Goal: Transaction & Acquisition: Purchase product/service

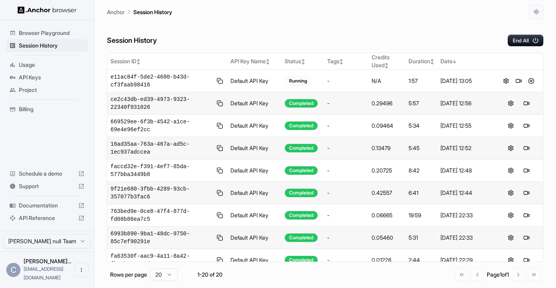
click at [40, 66] on span "Usage" at bounding box center [52, 65] width 66 height 8
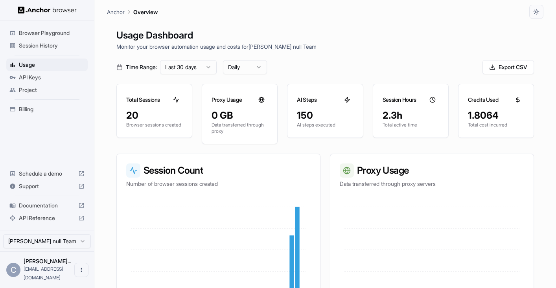
click at [44, 107] on span "Billing" at bounding box center [52, 109] width 66 height 8
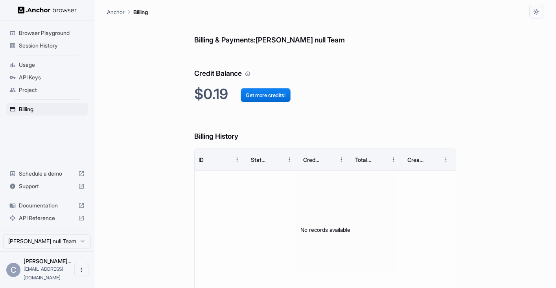
click at [53, 45] on span "Session History" at bounding box center [52, 46] width 66 height 8
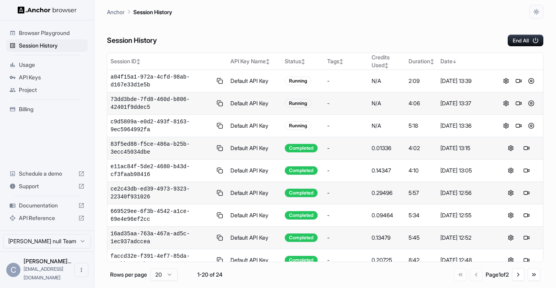
click at [32, 67] on span "Usage" at bounding box center [52, 65] width 66 height 8
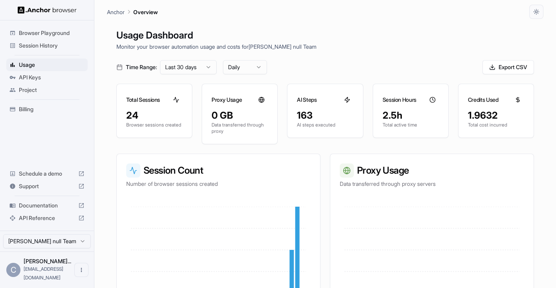
click at [34, 90] on span "Project" at bounding box center [52, 90] width 66 height 8
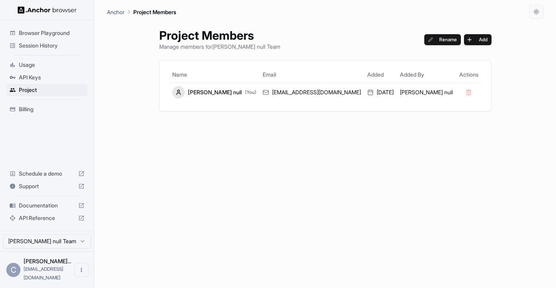
click at [42, 79] on span "API Keys" at bounding box center [52, 78] width 66 height 8
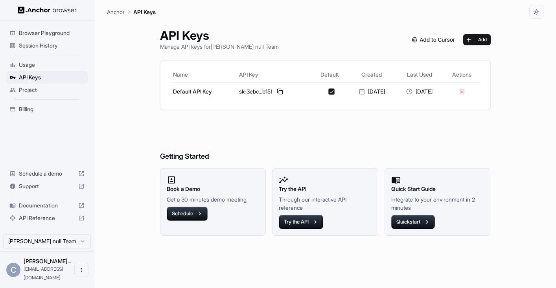
click at [42, 109] on span "Billing" at bounding box center [52, 109] width 66 height 8
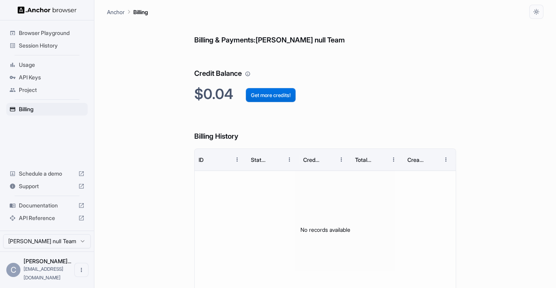
click at [270, 94] on button "Get more credits!" at bounding box center [271, 95] width 50 height 14
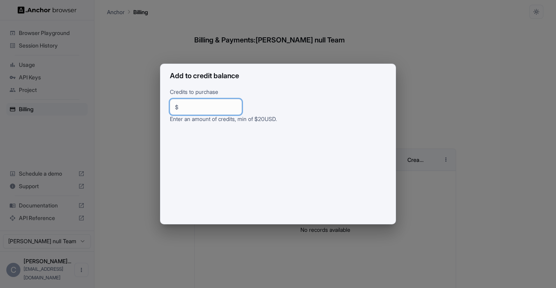
click at [200, 109] on input "**" at bounding box center [209, 107] width 55 height 8
click at [275, 42] on div "Add to credit balance Credits to purchase $ ** ​ Enter an amount of credits, mi…" at bounding box center [278, 144] width 556 height 288
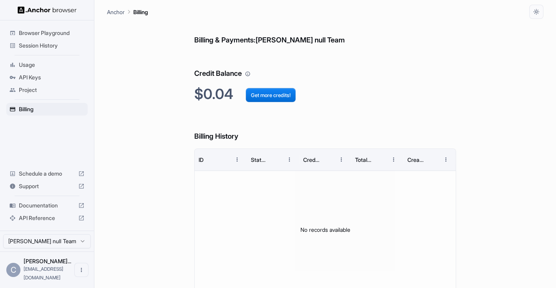
click at [270, 41] on h6 "Billing & Payments: [PERSON_NAME] null Team" at bounding box center [325, 32] width 262 height 27
click at [278, 42] on h6 "Billing & Payments: [PERSON_NAME] null Team" at bounding box center [325, 32] width 262 height 27
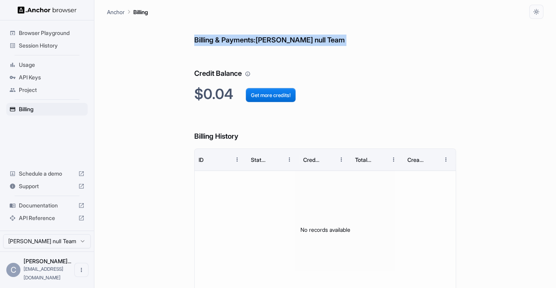
click at [278, 42] on h6 "Billing & Payments: [PERSON_NAME] null Team" at bounding box center [325, 32] width 262 height 27
click at [277, 44] on h6 "Billing & Payments: [PERSON_NAME] null Team" at bounding box center [325, 32] width 262 height 27
click at [277, 51] on div "Billing & Payments: [PERSON_NAME] null Team Credit Balance $0.04 Get more credi…" at bounding box center [325, 164] width 262 height 291
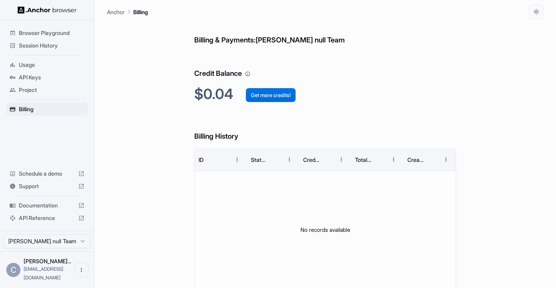
click at [265, 96] on button "Get more credits!" at bounding box center [271, 95] width 50 height 14
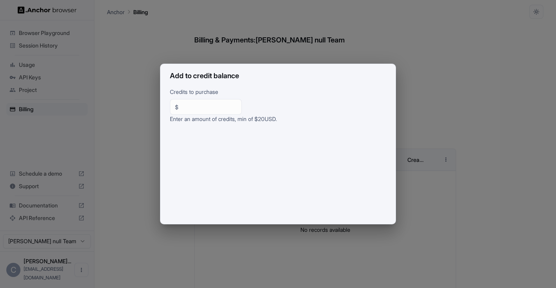
click at [439, 79] on div "Add to credit balance Credits to purchase $ ** ​ Enter an amount of credits, mi…" at bounding box center [278, 144] width 556 height 288
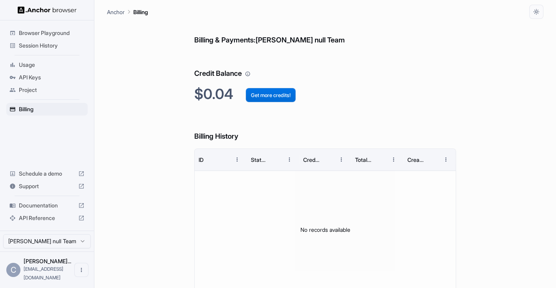
click at [270, 92] on button "Get more credits!" at bounding box center [271, 95] width 50 height 14
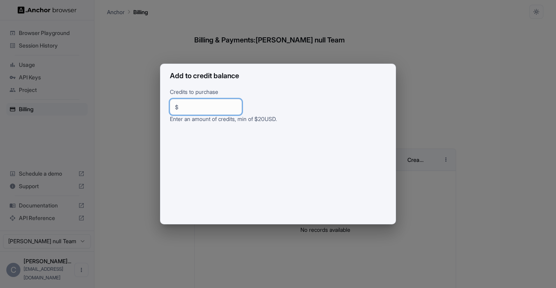
click at [214, 111] on div "$ ** ​" at bounding box center [206, 107] width 72 height 16
type input "**"
click at [294, 90] on p "Credits to purchase" at bounding box center [278, 93] width 216 height 11
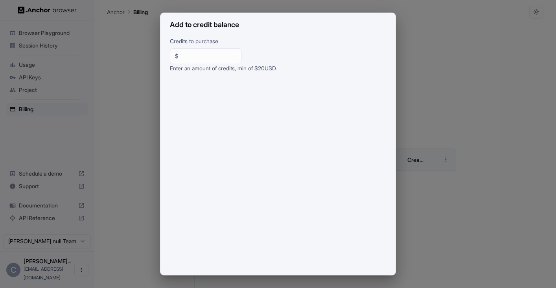
click at [478, 66] on div "Add to credit balance Credits to purchase $ ** ​ Enter an amount of credits, mi…" at bounding box center [278, 144] width 556 height 288
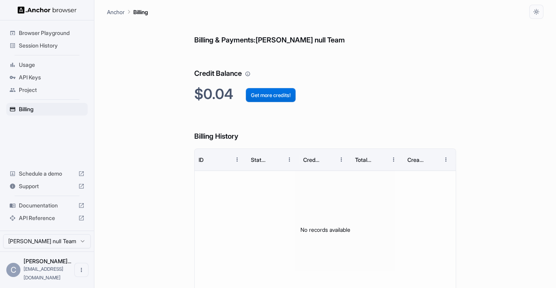
click at [278, 94] on button "Get more credits!" at bounding box center [271, 95] width 50 height 14
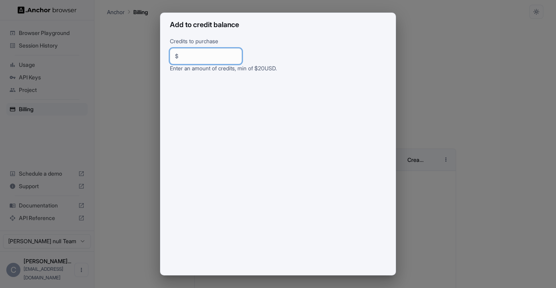
click at [216, 59] on input "**" at bounding box center [209, 56] width 55 height 8
click at [285, 33] on h2 "Add to credit balance" at bounding box center [277, 25] width 235 height 24
click at [190, 55] on input "**" at bounding box center [209, 56] width 55 height 8
type input "**"
click at [295, 35] on div "Add to credit balance Credits to purchase $ ** ​ Enter an amount of credits, mi…" at bounding box center [278, 144] width 556 height 288
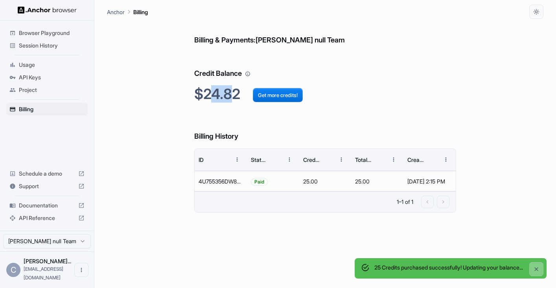
drag, startPoint x: 233, startPoint y: 95, endPoint x: 208, endPoint y: 96, distance: 25.2
click at [208, 96] on h2 "$24.82 Get more credits!" at bounding box center [325, 94] width 262 height 17
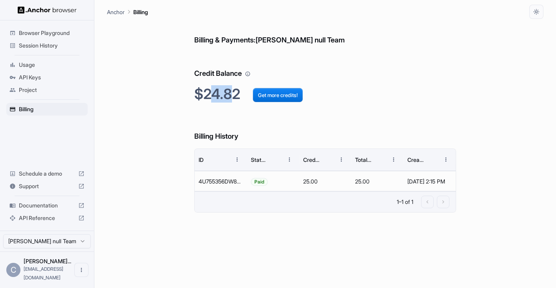
click at [208, 96] on h2 "$24.82 Get more credits!" at bounding box center [325, 94] width 262 height 17
drag, startPoint x: 208, startPoint y: 95, endPoint x: 234, endPoint y: 94, distance: 25.9
click at [234, 94] on h2 "$24.82 Get more credits!" at bounding box center [325, 94] width 262 height 17
drag, startPoint x: 234, startPoint y: 97, endPoint x: 213, endPoint y: 98, distance: 21.2
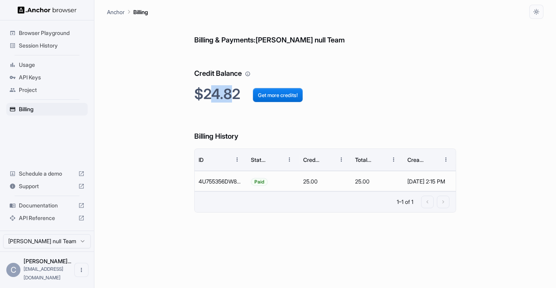
click at [213, 98] on h2 "$24.82 Get more credits!" at bounding box center [325, 94] width 262 height 17
drag, startPoint x: 210, startPoint y: 96, endPoint x: 238, endPoint y: 96, distance: 27.9
click at [238, 96] on h2 "$24.82 Get more credits!" at bounding box center [325, 94] width 262 height 17
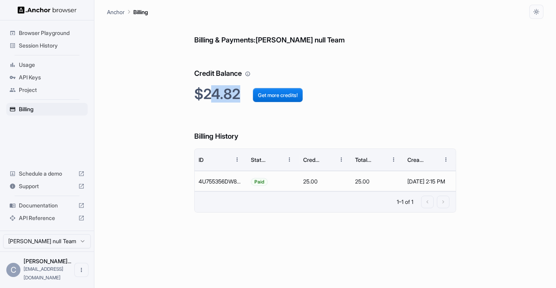
drag, startPoint x: 238, startPoint y: 99, endPoint x: 212, endPoint y: 95, distance: 25.8
click at [212, 95] on h2 "$24.82 Get more credits!" at bounding box center [325, 94] width 262 height 17
drag, startPoint x: 211, startPoint y: 92, endPoint x: 230, endPoint y: 96, distance: 19.7
click at [230, 96] on h2 "$24.82 Get more credits!" at bounding box center [325, 94] width 262 height 17
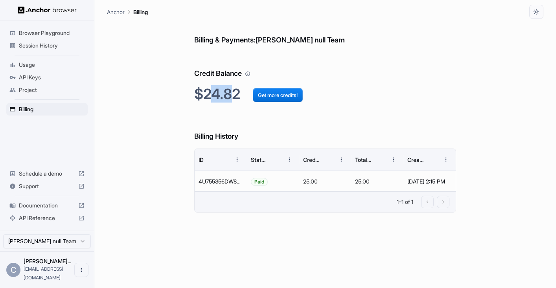
click at [230, 96] on h2 "$24.82 Get more credits!" at bounding box center [325, 94] width 262 height 17
drag, startPoint x: 233, startPoint y: 96, endPoint x: 214, endPoint y: 96, distance: 19.3
click at [214, 96] on h2 "$24.82 Get more credits!" at bounding box center [325, 94] width 262 height 17
click at [214, 95] on h2 "$24.82 Get more credits!" at bounding box center [325, 94] width 262 height 17
click at [48, 79] on span "API Keys" at bounding box center [52, 78] width 66 height 8
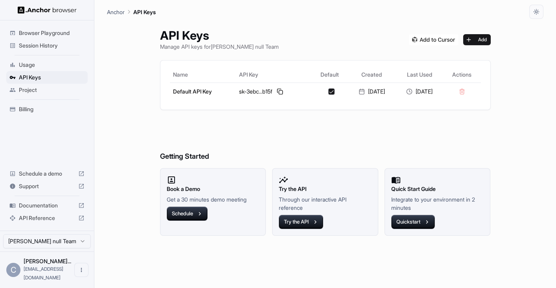
click at [48, 86] on span "Project" at bounding box center [52, 90] width 66 height 8
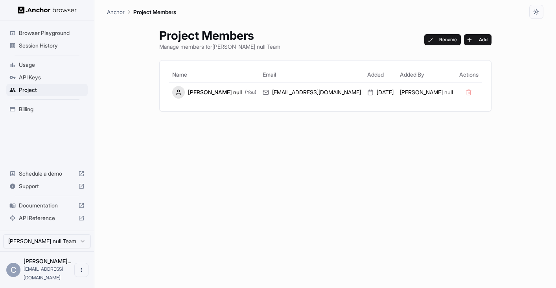
click at [49, 80] on span "API Keys" at bounding box center [52, 78] width 66 height 8
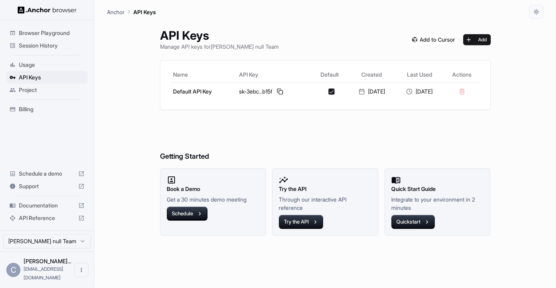
click at [55, 46] on span "Session History" at bounding box center [52, 46] width 66 height 8
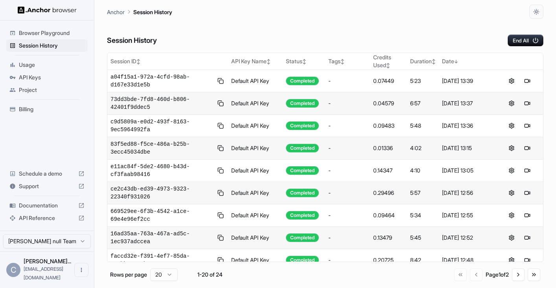
click at [54, 33] on span "Browser Playground" at bounding box center [52, 33] width 66 height 8
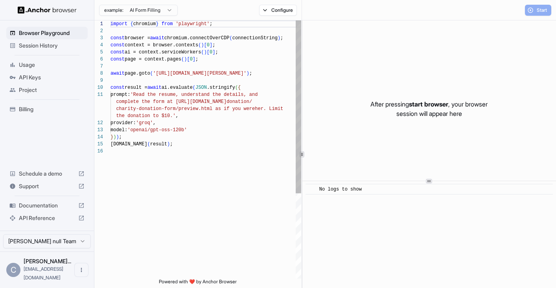
scroll to position [71, 0]
click at [55, 42] on span "Session History" at bounding box center [52, 46] width 66 height 8
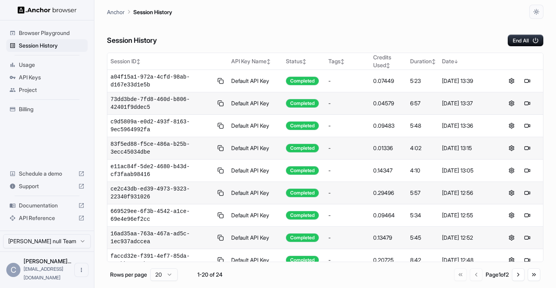
click at [48, 65] on span "Usage" at bounding box center [52, 65] width 66 height 8
